Goal: Navigation & Orientation: Find specific page/section

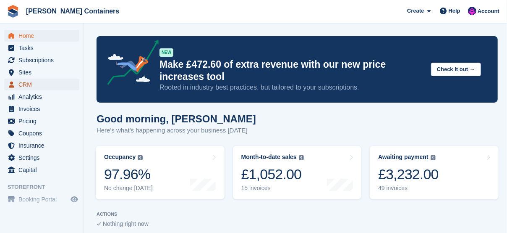
click at [29, 82] on span "CRM" at bounding box center [43, 84] width 50 height 12
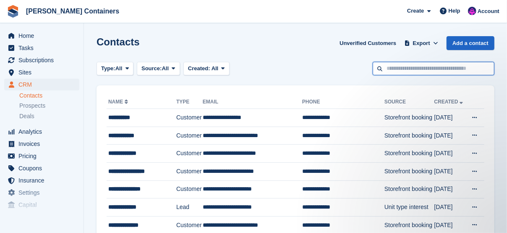
click at [405, 67] on input "text" at bounding box center [434, 69] width 122 height 14
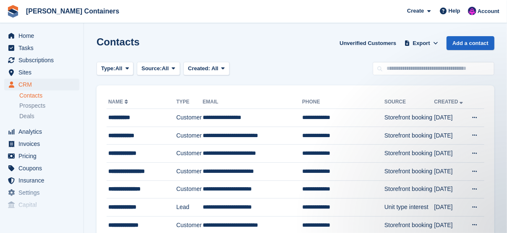
click at [335, 62] on div "Type: All All Lead Customer Source: All All Storefront Backoffice Pre-Opening i…" at bounding box center [296, 69] width 398 height 14
click at [36, 40] on span "Home" at bounding box center [43, 36] width 50 height 12
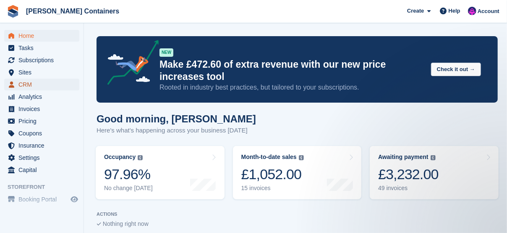
click at [24, 84] on span "CRM" at bounding box center [43, 84] width 50 height 12
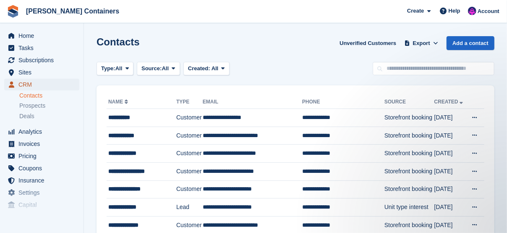
click at [29, 85] on span "CRM" at bounding box center [43, 84] width 50 height 12
click at [295, 62] on div "Type: All All Lead Customer Source: All All Storefront Backoffice Pre-Opening i…" at bounding box center [296, 69] width 398 height 14
